Goal: Task Accomplishment & Management: Manage account settings

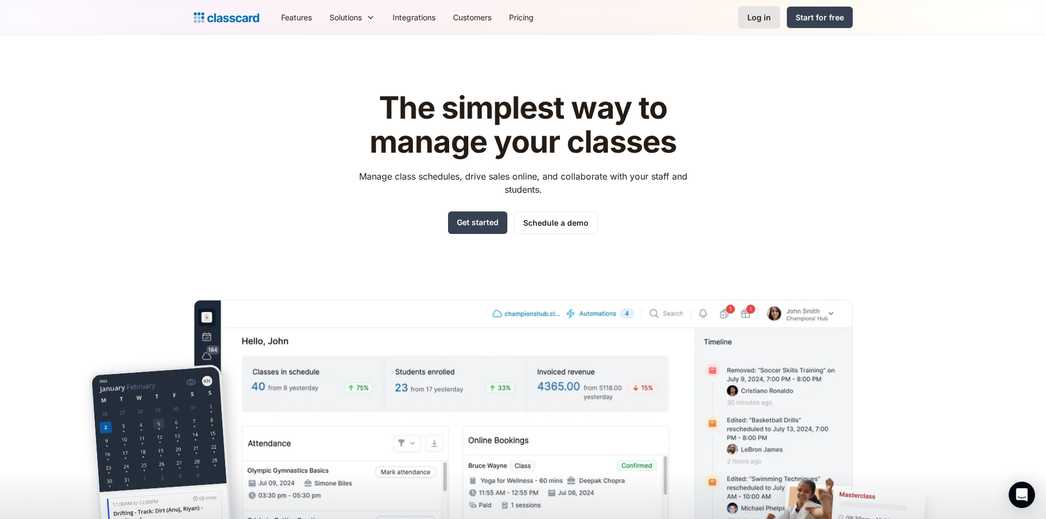
click at [695, 21] on div "Log in" at bounding box center [759, 18] width 24 height 12
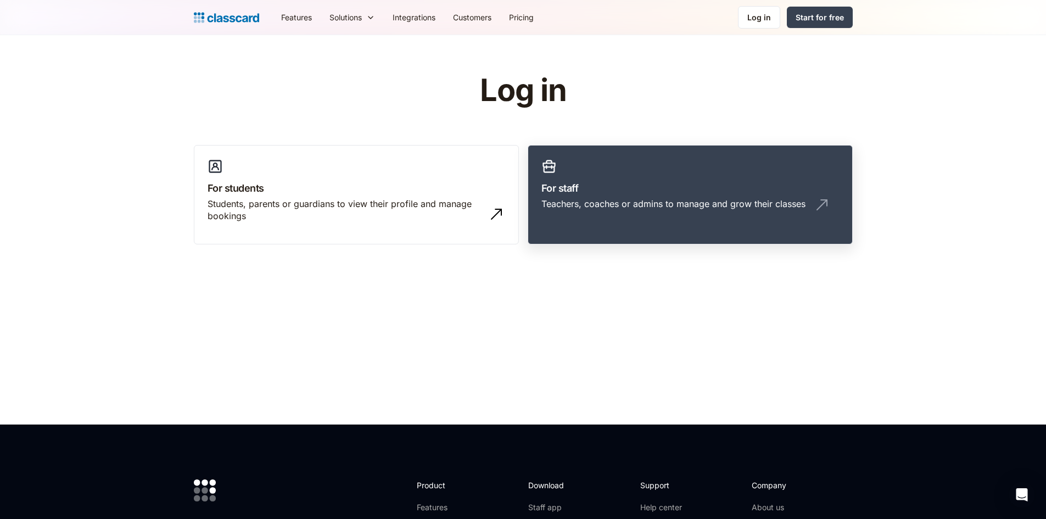
click at [621, 150] on link "For staff Teachers, coaches or admins to manage and grow their classes" at bounding box center [690, 195] width 325 height 100
